Goal: Task Accomplishment & Management: Use online tool/utility

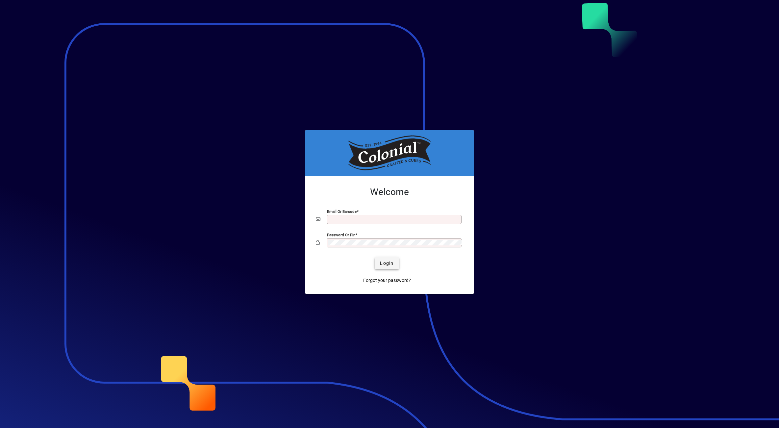
type input "**********"
click at [386, 264] on span "Login" at bounding box center [386, 263] width 13 height 7
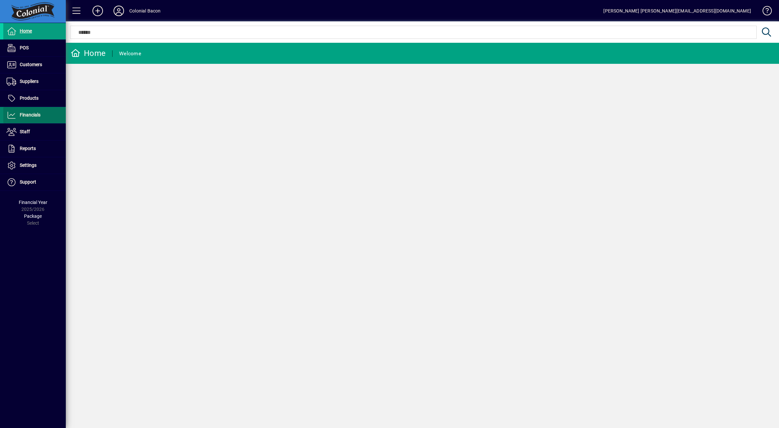
click at [34, 116] on span "Financials" at bounding box center [30, 114] width 21 height 5
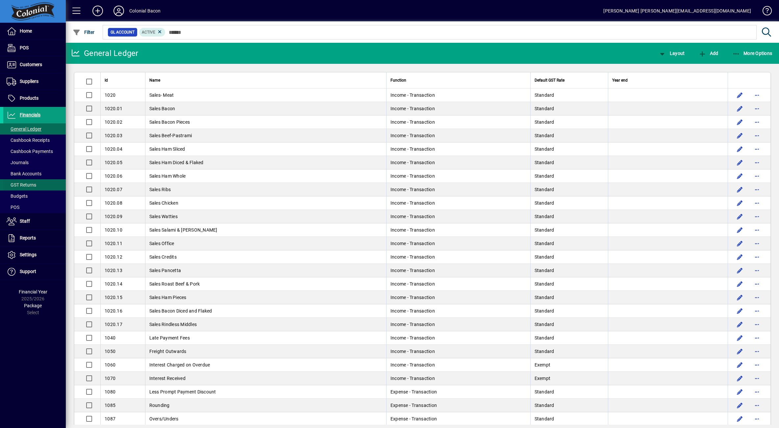
click at [32, 185] on span "GST Returns" at bounding box center [22, 184] width 30 height 5
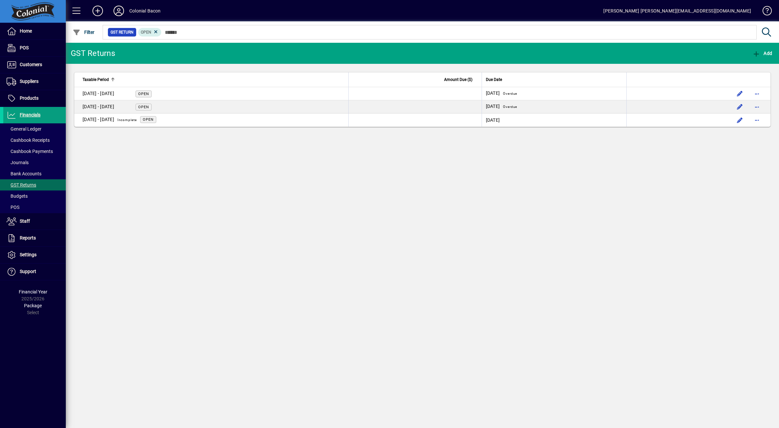
click at [112, 119] on div "01 Aug - 30 Sept 2025 Incomplete" at bounding box center [112, 120] width 58 height 9
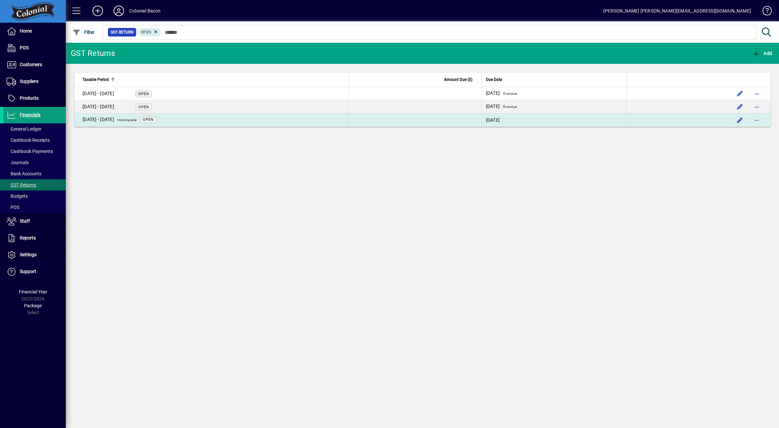
click at [110, 121] on div "01 Aug - 30 Sept 2025 Incomplete" at bounding box center [112, 120] width 58 height 9
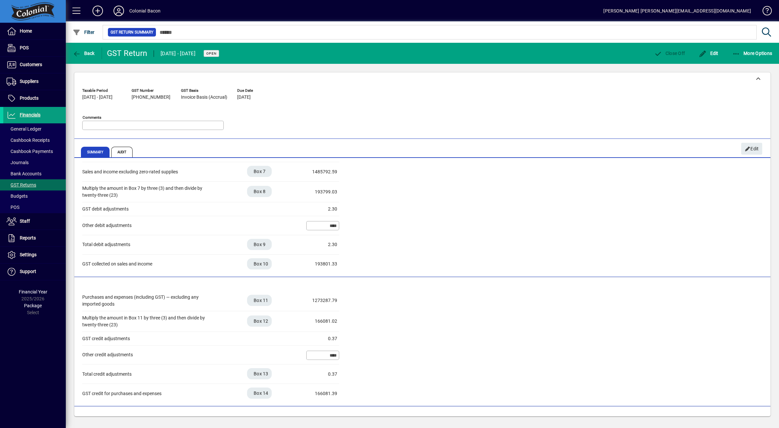
scroll to position [67, 0]
